Goal: Information Seeking & Learning: Learn about a topic

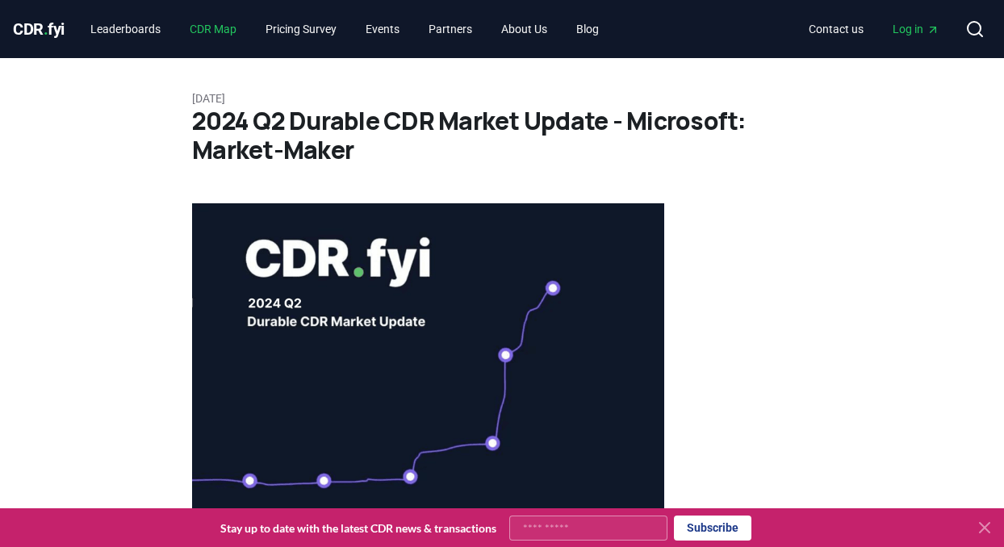
click at [224, 31] on link "CDR Map" at bounding box center [213, 29] width 73 height 29
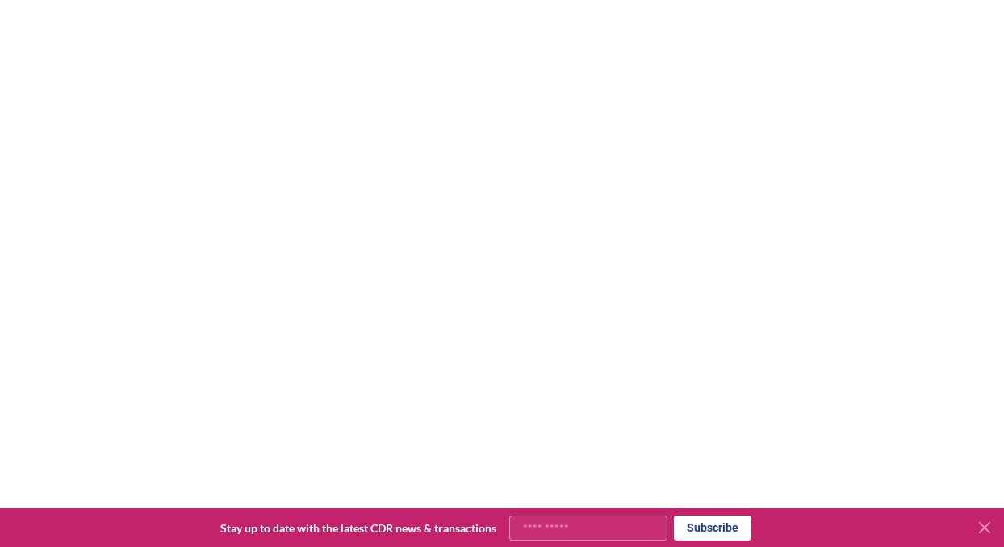
scroll to position [258, 0]
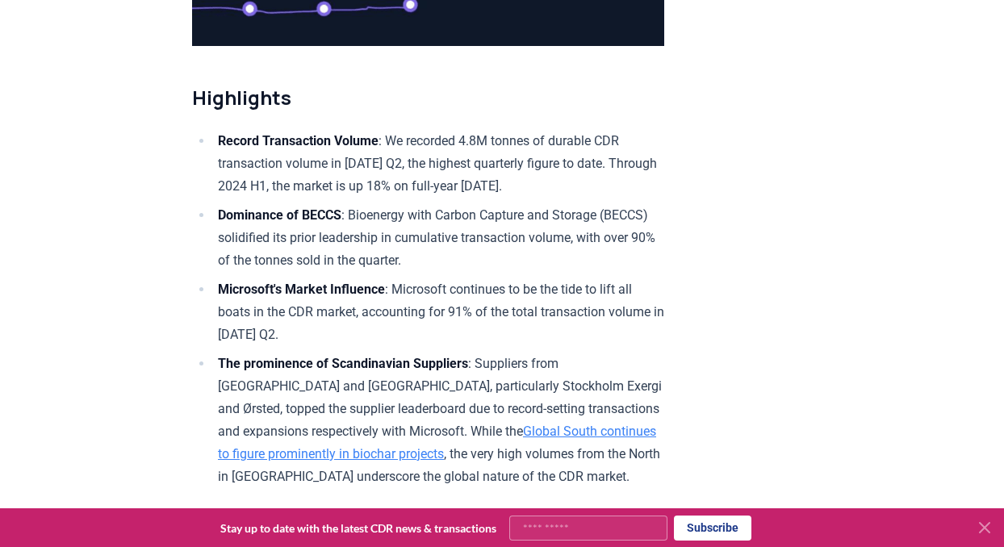
scroll to position [474, 0]
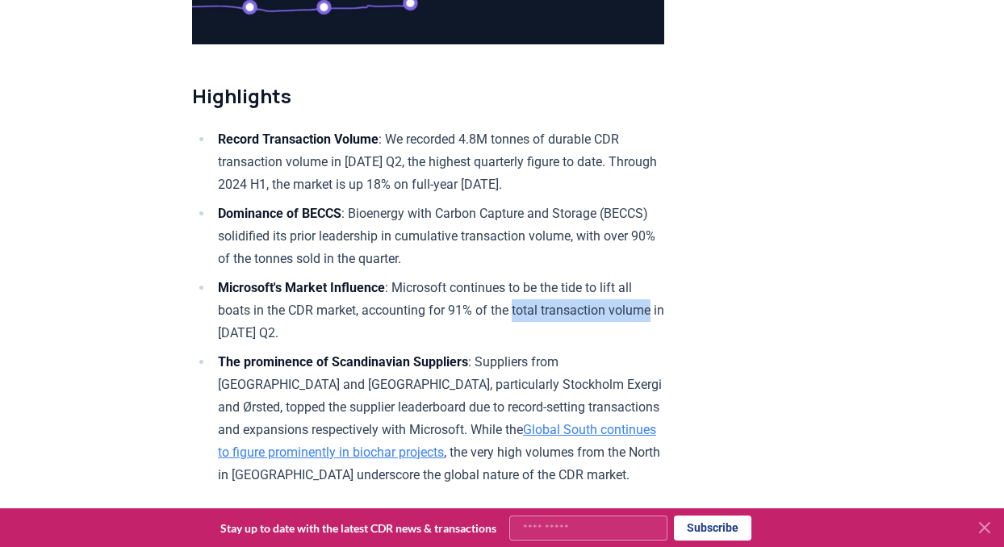
drag, startPoint x: 449, startPoint y: 350, endPoint x: 589, endPoint y: 345, distance: 139.8
click at [589, 345] on li "Microsoft's Market Influence : Microsoft continues to be the tide to lift all b…" at bounding box center [438, 311] width 451 height 68
copy li "total transaction volume"
